Goal: Task Accomplishment & Management: Manage account settings

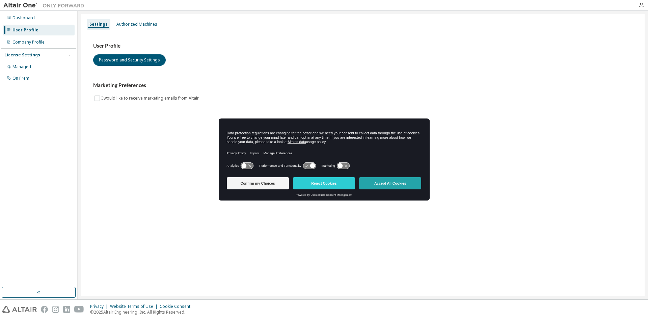
click at [388, 178] on button "Accept All Cookies" at bounding box center [390, 183] width 62 height 12
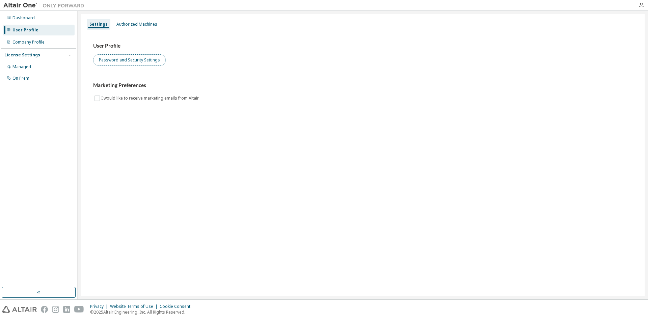
click at [154, 59] on button "Password and Security Settings" at bounding box center [129, 59] width 73 height 11
click at [28, 16] on div "Dashboard" at bounding box center [23, 17] width 22 height 5
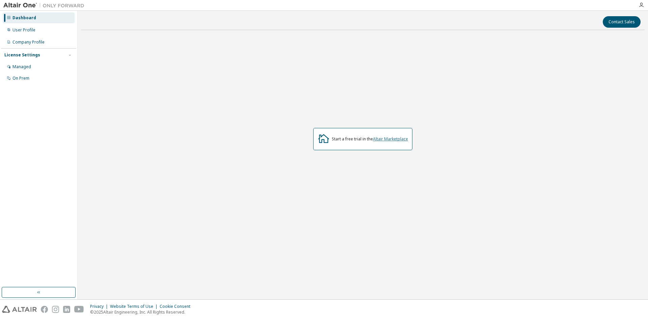
click at [384, 138] on link "Altair Marketplace" at bounding box center [390, 139] width 35 height 6
